Goal: Check status: Check status

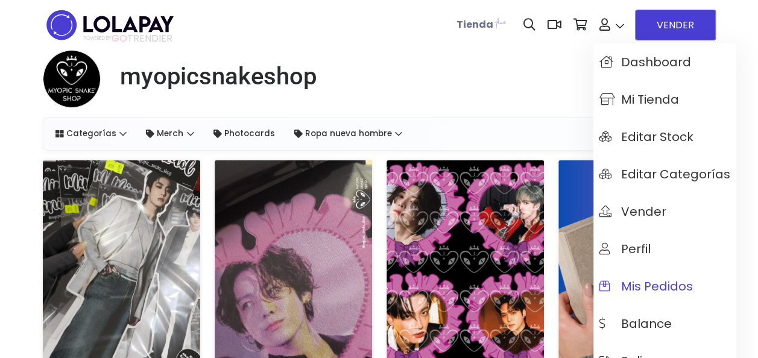
click at [643, 286] on span "Mis pedidos" at bounding box center [646, 286] width 93 height 13
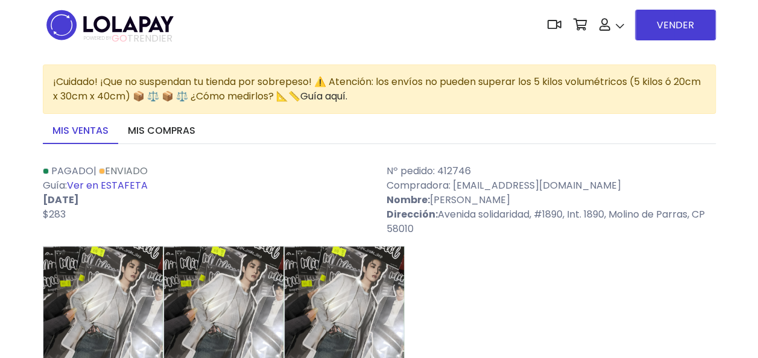
click at [119, 183] on link "Ver en ESTAFETA" at bounding box center [107, 186] width 81 height 14
drag, startPoint x: 454, startPoint y: 185, endPoint x: 653, endPoint y: 184, distance: 199.0
click at [653, 184] on p "Compradora: [EMAIL_ADDRESS][DOMAIN_NAME]" at bounding box center [551, 186] width 329 height 14
copy p "[EMAIL_ADDRESS][DOMAIN_NAME]"
drag, startPoint x: 432, startPoint y: 198, endPoint x: 594, endPoint y: 196, distance: 161.1
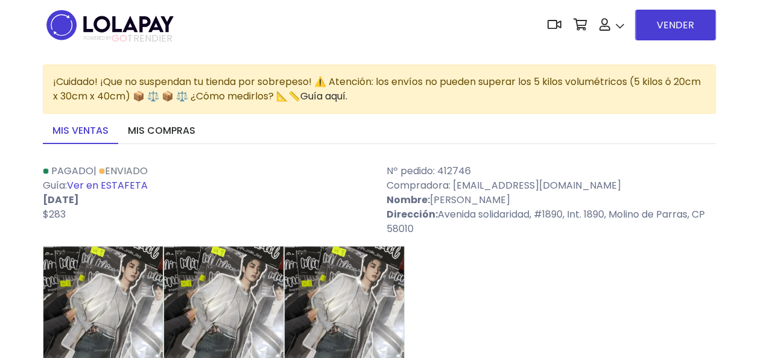
click at [594, 196] on p "Nombre: [PERSON_NAME]" at bounding box center [551, 200] width 329 height 14
copy p "[PERSON_NAME]"
